Goal: Task Accomplishment & Management: Use online tool/utility

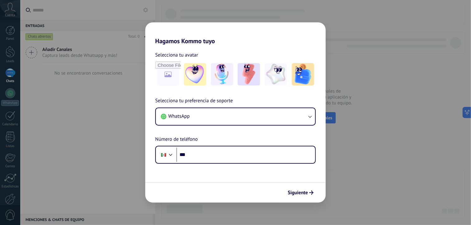
click at [379, 64] on div "Hagamos Kommo tuyo Selecciona tu avatar Selecciona tu preferencia de soporte Wh…" at bounding box center [235, 112] width 471 height 225
click at [250, 76] on img at bounding box center [248, 74] width 22 height 22
click at [298, 193] on span "Siguiente" at bounding box center [297, 193] width 20 height 4
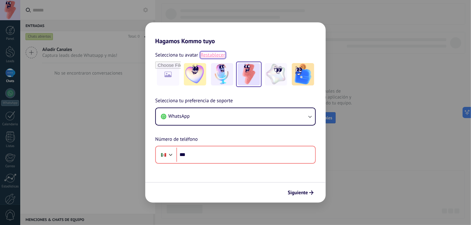
click at [211, 54] on link "Restablecer" at bounding box center [212, 55] width 25 height 6
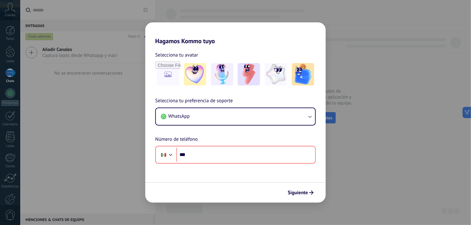
click at [211, 54] on div "Selecciona tu avatar" at bounding box center [235, 55] width 160 height 8
click at [140, 25] on div "Hagamos Kommo tuyo Selecciona tu avatar Selecciona tu preferencia de soporte Wh…" at bounding box center [235, 112] width 471 height 225
click at [445, 58] on div "Hagamos Kommo tuyo Selecciona tu avatar Selecciona tu preferencia de soporte Wh…" at bounding box center [235, 112] width 471 height 225
click at [76, 105] on div "Hagamos Kommo tuyo Selecciona tu avatar Selecciona tu preferencia de soporte Wh…" at bounding box center [235, 112] width 471 height 225
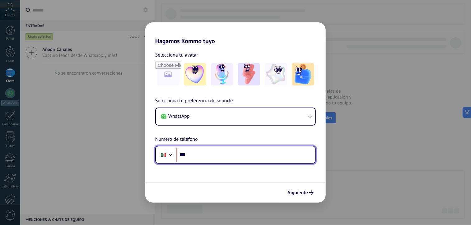
click at [206, 156] on input "***" at bounding box center [245, 155] width 139 height 14
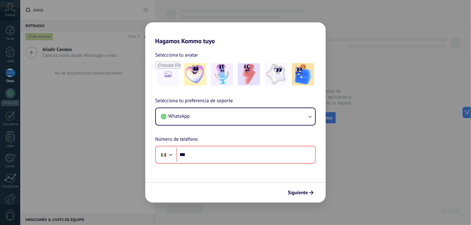
click at [339, 149] on div "Hagamos Kommo tuyo Selecciona tu avatar Selecciona tu preferencia de soporte Wh…" at bounding box center [235, 112] width 471 height 225
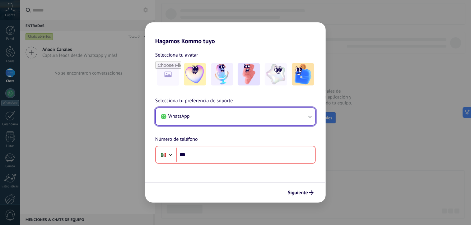
click at [291, 119] on button "WhatsApp" at bounding box center [235, 116] width 159 height 17
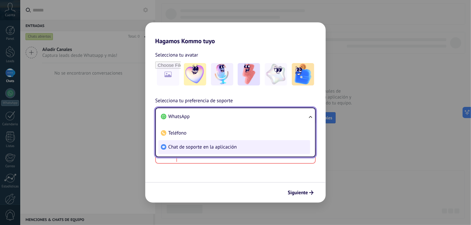
click at [218, 146] on span "Chat de soporte en la aplicación" at bounding box center [202, 147] width 68 height 6
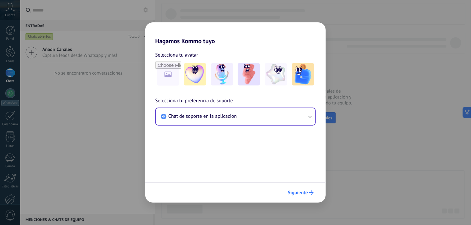
click at [290, 198] on button "Siguiente" at bounding box center [300, 192] width 31 height 11
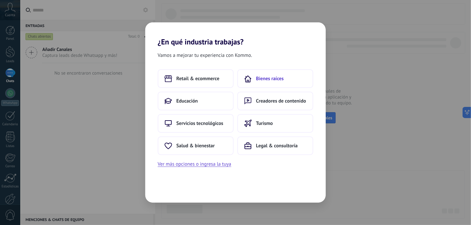
click at [260, 74] on button "Bienes raíces" at bounding box center [275, 78] width 76 height 19
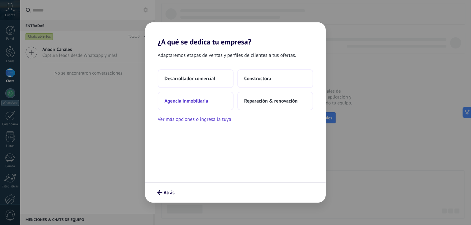
click at [205, 100] on span "Agencia inmobiliaria" at bounding box center [186, 101] width 44 height 6
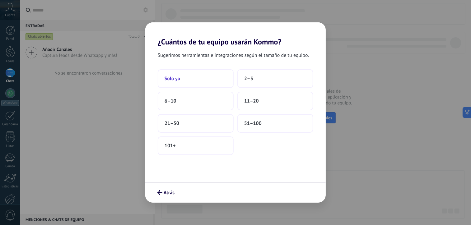
click at [190, 80] on button "Solo yo" at bounding box center [196, 78] width 76 height 19
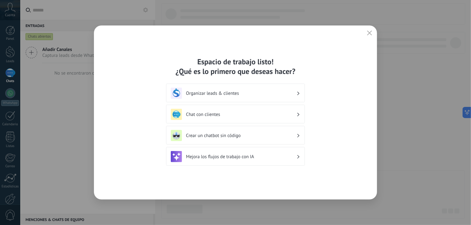
click at [243, 97] on div "Organizar leads & clientes" at bounding box center [235, 93] width 129 height 11
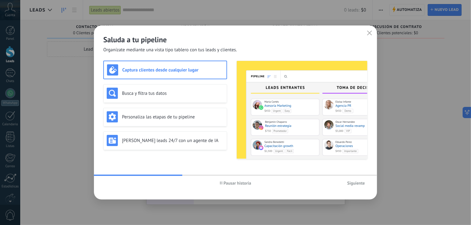
click at [356, 185] on span "Siguiente" at bounding box center [356, 183] width 18 height 4
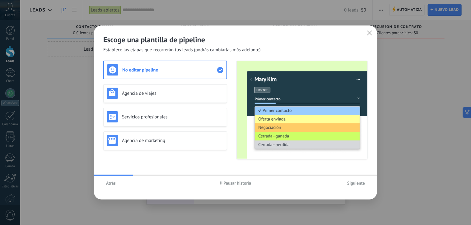
click at [356, 185] on span "Siguiente" at bounding box center [356, 183] width 18 height 4
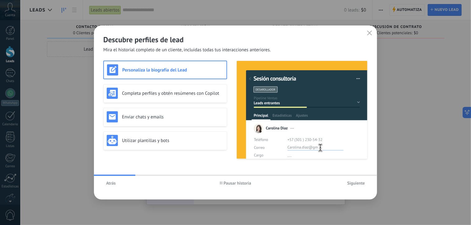
click at [356, 185] on span "Siguiente" at bounding box center [356, 183] width 18 height 4
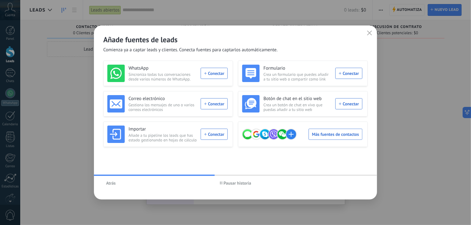
click at [367, 34] on icon "button" at bounding box center [369, 32] width 5 height 5
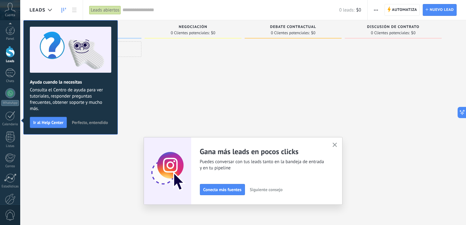
scroll to position [33, 0]
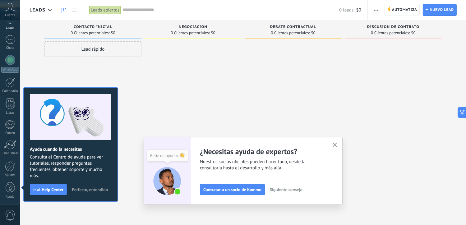
click at [337, 145] on icon "button" at bounding box center [335, 145] width 5 height 5
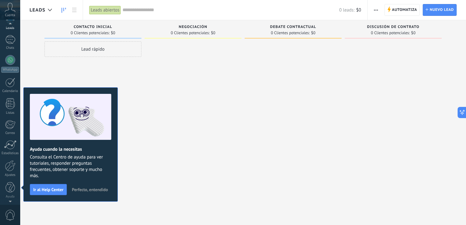
click at [102, 189] on span "Perfecto, entendido" at bounding box center [90, 189] width 36 height 4
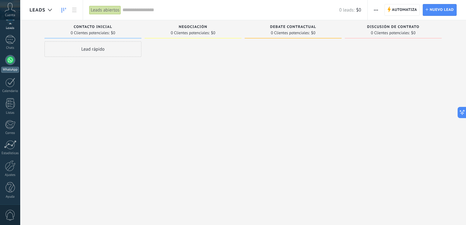
scroll to position [0, 0]
click at [10, 33] on div at bounding box center [10, 30] width 9 height 9
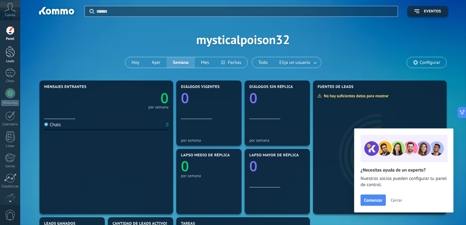
click at [9, 57] on div at bounding box center [10, 51] width 9 height 11
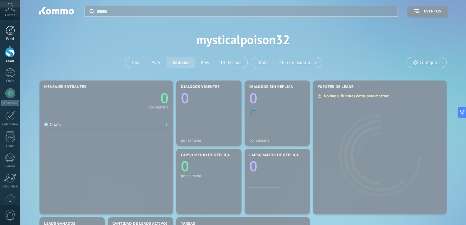
click at [5, 33] on link "Panel" at bounding box center [10, 33] width 20 height 15
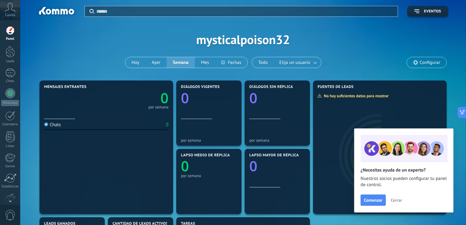
click at [14, 13] on span "Cuenta" at bounding box center [10, 15] width 10 height 4
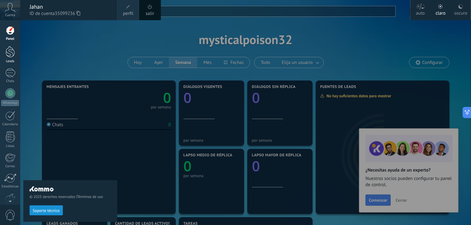
click at [12, 61] on div "Leads" at bounding box center [10, 61] width 18 height 4
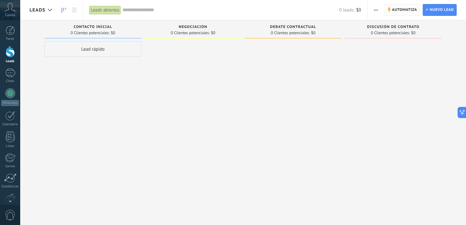
click at [406, 13] on span "Automatiza" at bounding box center [404, 9] width 25 height 11
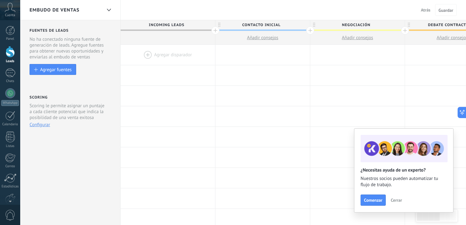
click at [425, 9] on span "Atrás" at bounding box center [426, 10] width 10 height 6
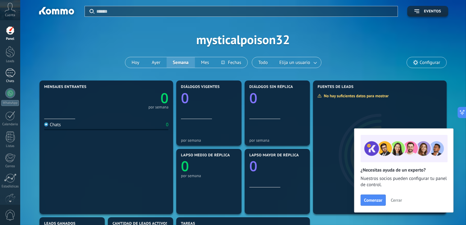
click at [14, 75] on div at bounding box center [10, 72] width 10 height 9
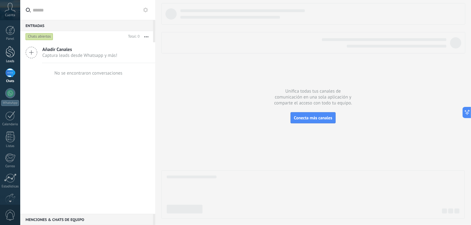
click at [11, 48] on div at bounding box center [10, 51] width 9 height 11
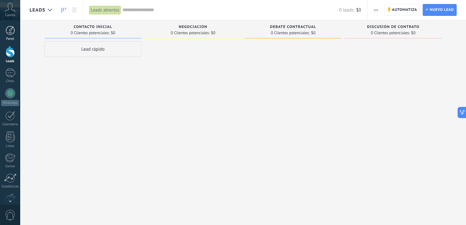
click at [11, 34] on div at bounding box center [10, 30] width 9 height 9
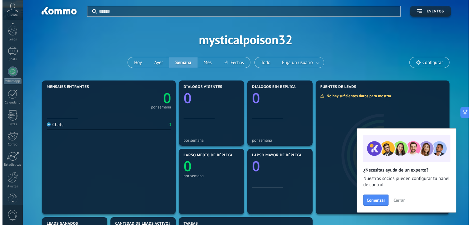
scroll to position [33, 0]
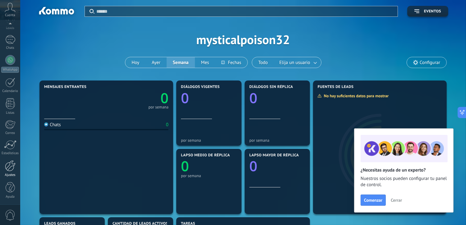
click at [6, 169] on div at bounding box center [10, 165] width 11 height 11
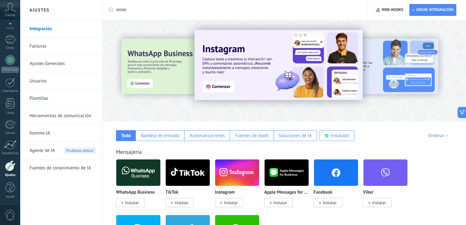
click at [48, 154] on span "Agente de IA" at bounding box center [42, 150] width 25 height 17
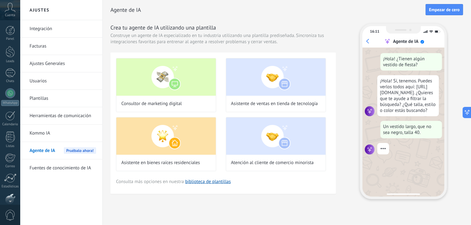
click at [11, 28] on div at bounding box center [10, 30] width 9 height 9
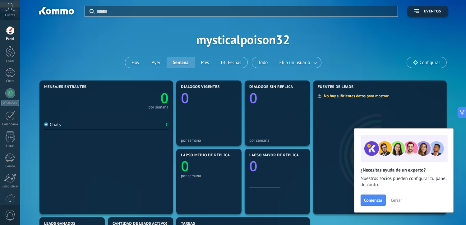
click at [10, 9] on icon at bounding box center [10, 7] width 11 height 9
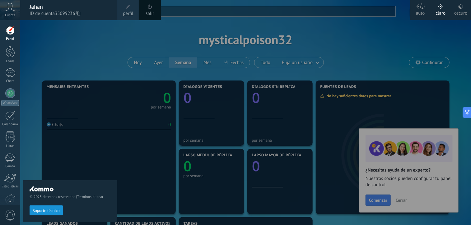
click at [46, 104] on div "© 2025 derechos reservados | Términos de uso Soporte técnico" at bounding box center [70, 122] width 94 height 205
click at [16, 27] on link "Panel" at bounding box center [10, 33] width 20 height 15
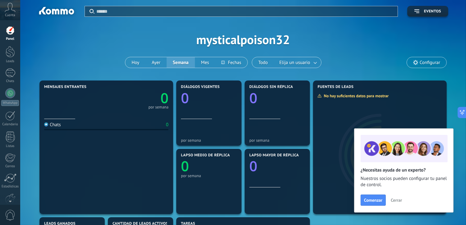
click at [395, 198] on span "Cerrar" at bounding box center [396, 200] width 11 height 4
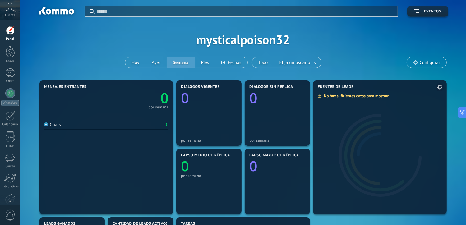
click at [395, 197] on div at bounding box center [380, 152] width 134 height 124
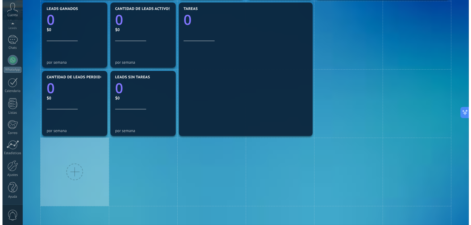
scroll to position [28, 0]
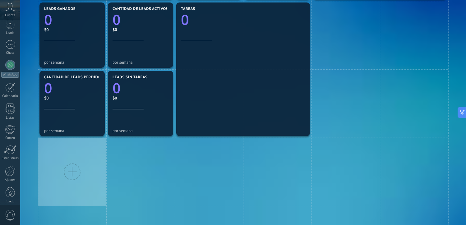
click at [7, 12] on div "Cuenta" at bounding box center [10, 10] width 20 height 20
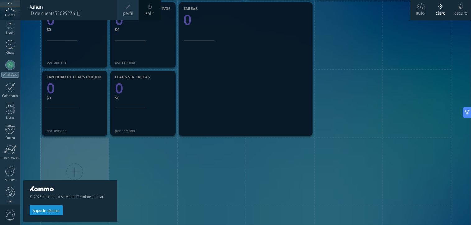
scroll to position [0, 0]
click at [29, 128] on div "© 2025 derechos reservados | Términos de uso Soporte técnico" at bounding box center [70, 122] width 94 height 205
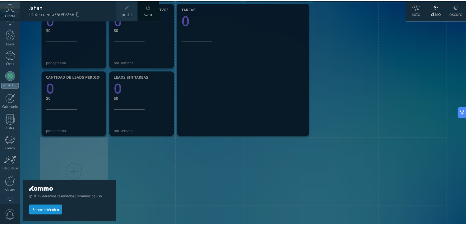
scroll to position [33, 0]
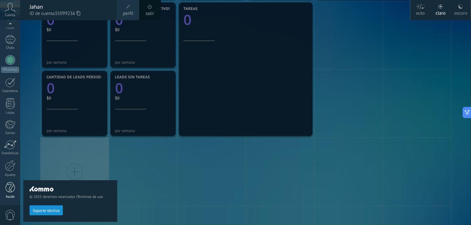
click at [9, 195] on div "Ayuda" at bounding box center [10, 197] width 18 height 4
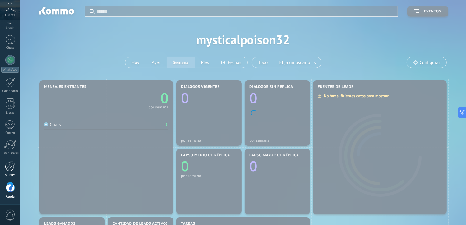
click at [11, 170] on div at bounding box center [10, 165] width 11 height 11
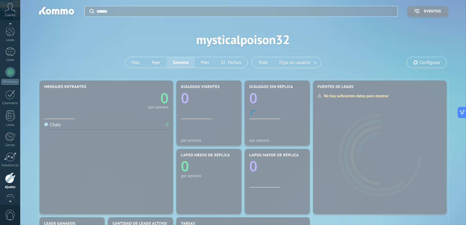
scroll to position [33, 0]
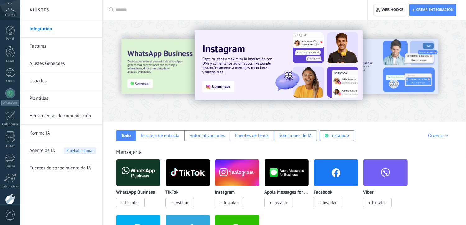
click at [196, 12] on input "text" at bounding box center [237, 10] width 243 height 7
